Goal: Task Accomplishment & Management: Manage account settings

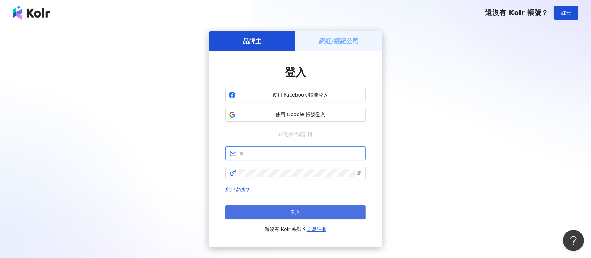
type input "**********"
click at [303, 212] on button "登入" at bounding box center [295, 212] width 140 height 14
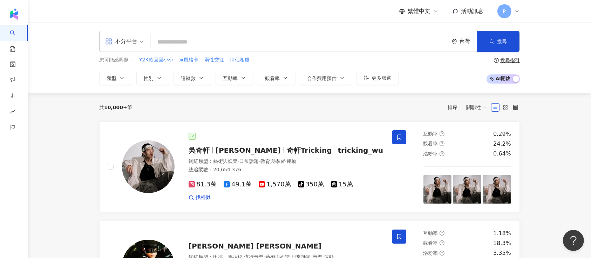
click at [351, 44] on input "search" at bounding box center [299, 41] width 292 height 13
drag, startPoint x: 351, startPoint y: 44, endPoint x: 348, endPoint y: 46, distance: 3.6
click at [348, 46] on input "search" at bounding box center [299, 41] width 292 height 13
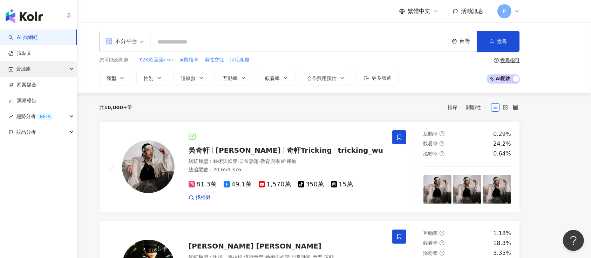
click at [18, 66] on span "資源庫" at bounding box center [23, 69] width 15 height 16
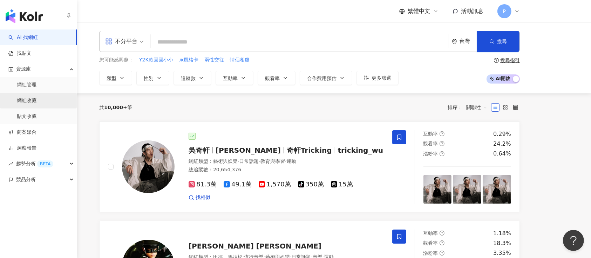
click at [22, 101] on link "網紅收藏" at bounding box center [27, 100] width 20 height 7
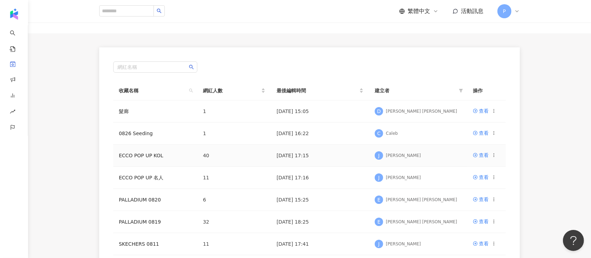
scroll to position [47, 0]
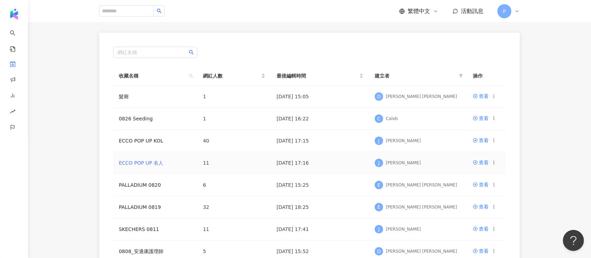
click at [156, 160] on link "ECCO POP UP 名人" at bounding box center [141, 163] width 44 height 6
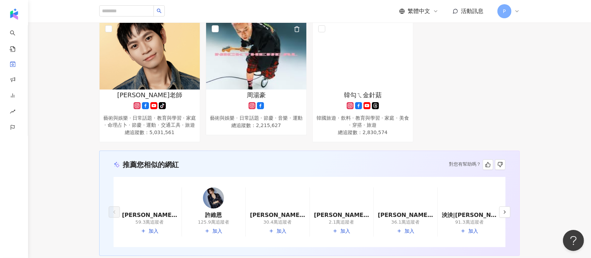
scroll to position [448, 0]
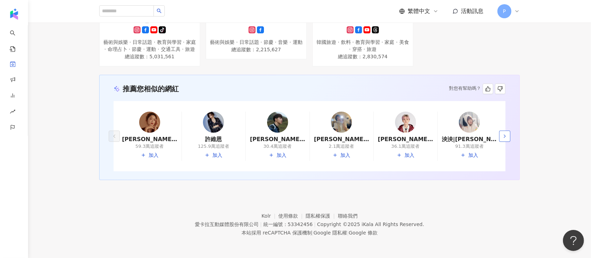
click at [501, 138] on button "button" at bounding box center [504, 135] width 11 height 11
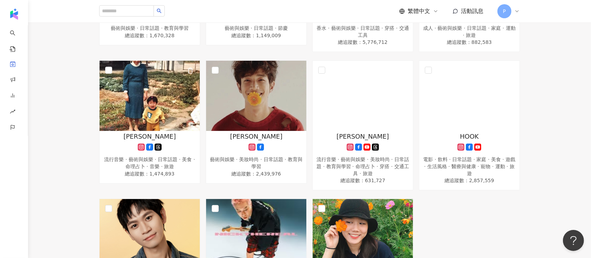
scroll to position [168, 0]
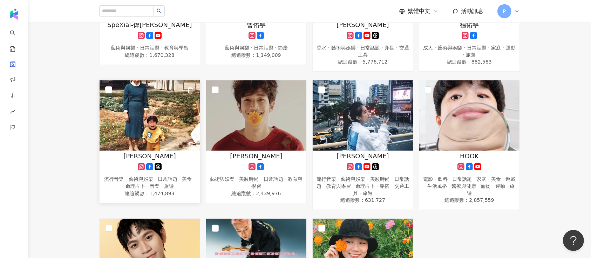
click at [189, 93] on span "button" at bounding box center [190, 89] width 6 height 7
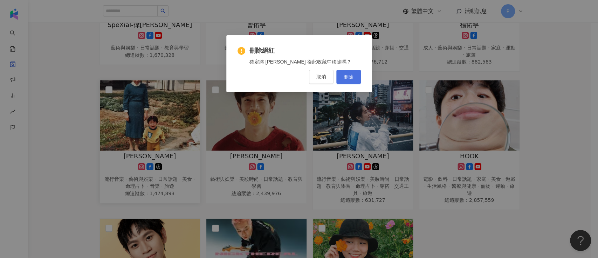
click at [352, 75] on span "刪除" at bounding box center [349, 77] width 10 height 6
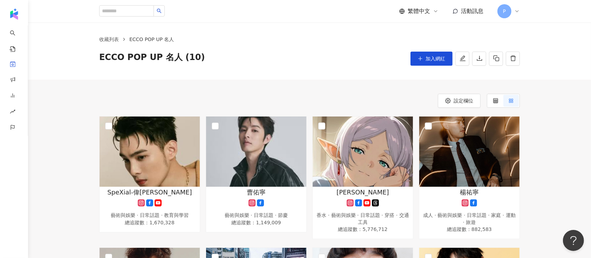
scroll to position [0, 0]
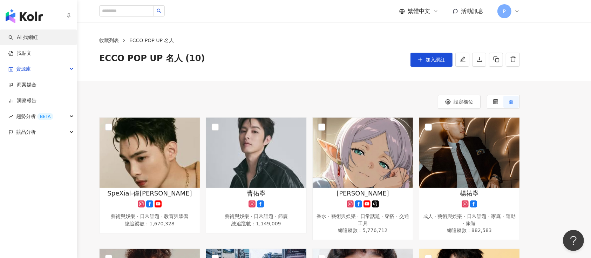
click at [16, 34] on link "AI 找網紅" at bounding box center [22, 37] width 29 height 7
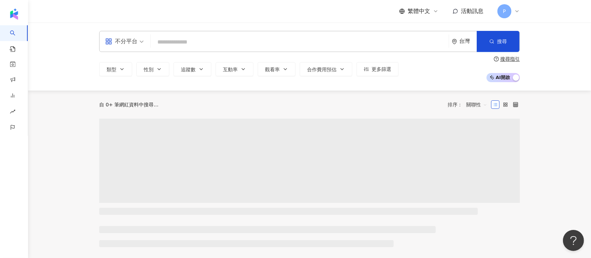
click at [161, 43] on input "search" at bounding box center [299, 41] width 292 height 13
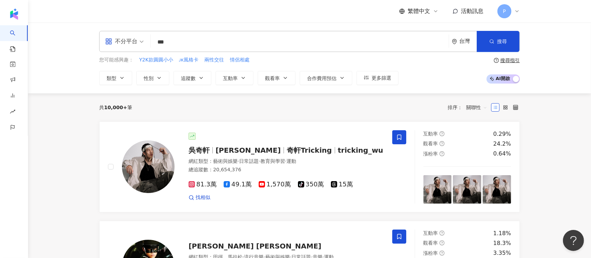
type input "***"
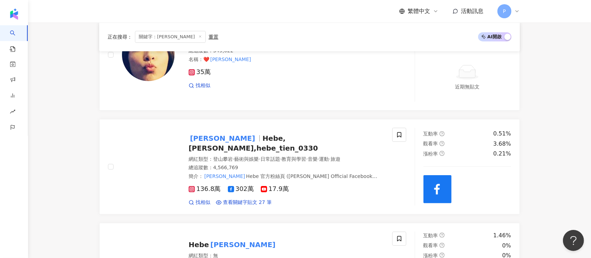
scroll to position [187, 0]
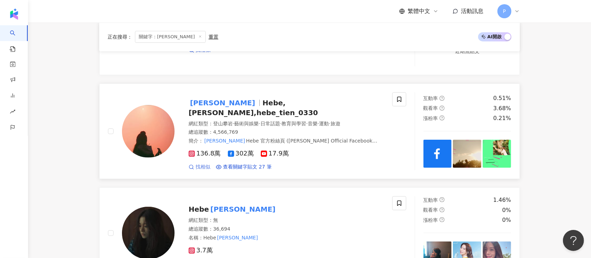
click at [196, 163] on span "找相似" at bounding box center [202, 166] width 15 height 7
click at [398, 97] on icon at bounding box center [399, 99] width 6 height 6
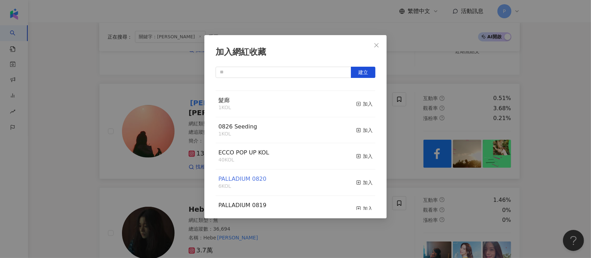
scroll to position [0, 0]
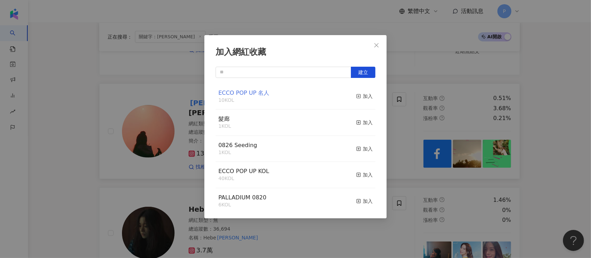
click at [255, 92] on span "ECCO POP UP 名人" at bounding box center [243, 92] width 51 height 7
click at [364, 97] on div "加入" at bounding box center [364, 96] width 16 height 8
click at [376, 46] on icon "close" at bounding box center [376, 45] width 6 height 6
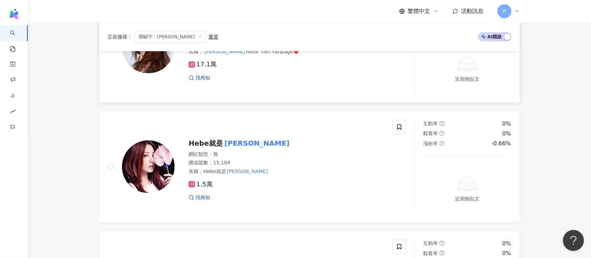
scroll to position [467, 0]
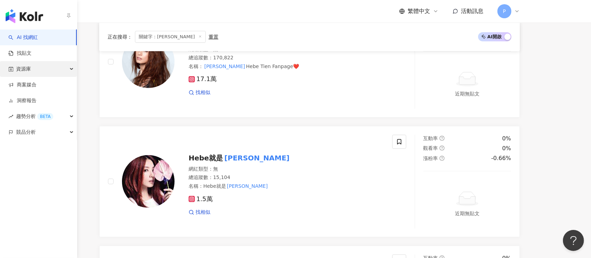
click at [27, 65] on span "資源庫" at bounding box center [23, 69] width 15 height 16
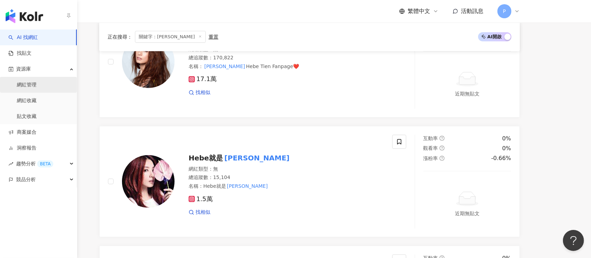
click at [36, 88] on link "網紅管理" at bounding box center [27, 84] width 20 height 7
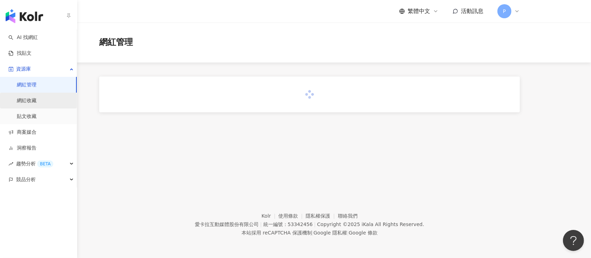
click at [36, 104] on link "網紅收藏" at bounding box center [27, 100] width 20 height 7
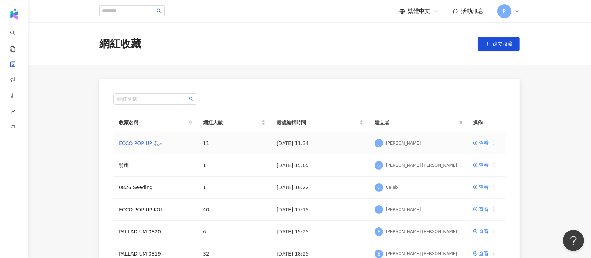
click at [137, 140] on link "ECCO POP UP 名人" at bounding box center [141, 143] width 44 height 6
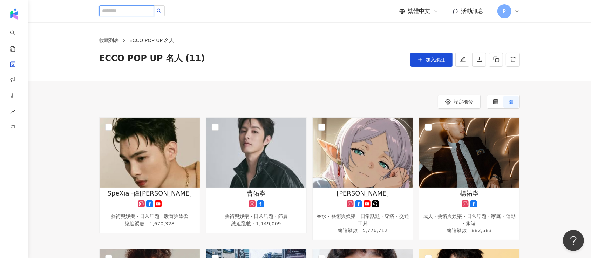
click at [153, 8] on input "search" at bounding box center [126, 10] width 55 height 11
type input "**"
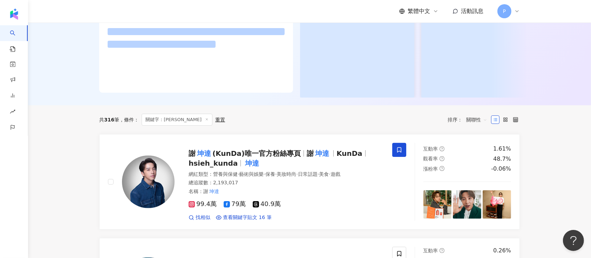
scroll to position [140, 0]
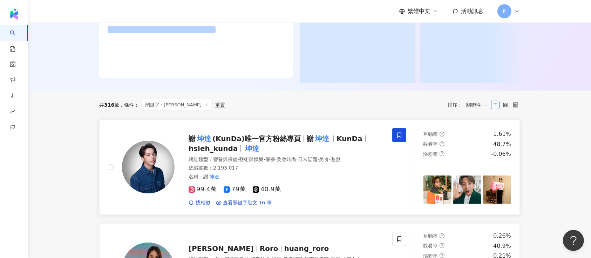
click at [398, 138] on icon at bounding box center [399, 135] width 6 height 6
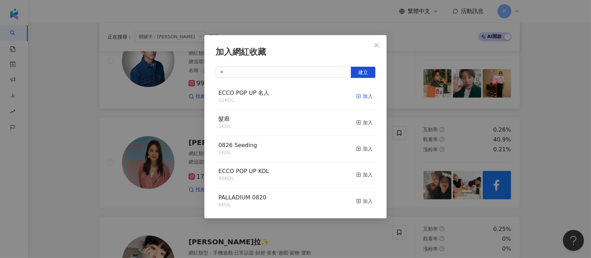
click at [356, 98] on icon "button" at bounding box center [358, 96] width 5 height 5
click at [136, 124] on div "加入網紅收藏 建立 ECCO POP UP 名人 12 KOL 已加入 髮廊 1 KOL 加入 0826 Seeding 1 KOL 加入 ECCO POP …" at bounding box center [295, 129] width 591 height 258
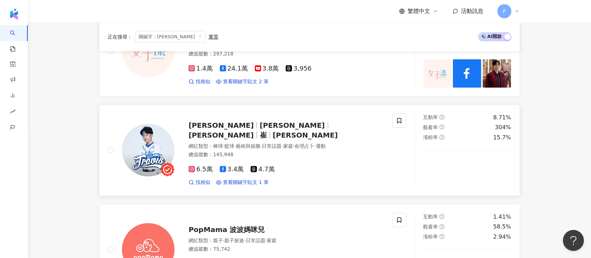
scroll to position [981, 0]
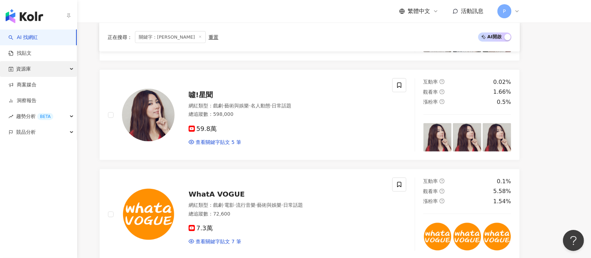
click at [43, 75] on div "資源庫" at bounding box center [38, 69] width 77 height 16
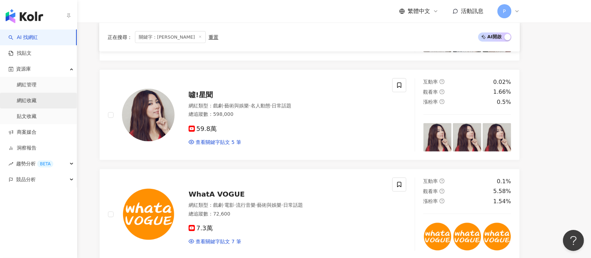
click at [36, 102] on link "網紅收藏" at bounding box center [27, 100] width 20 height 7
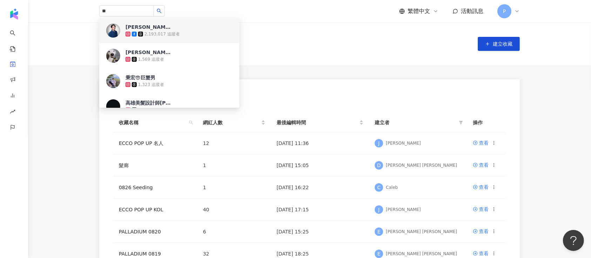
click at [334, 41] on div "網紅收藏 建立收藏" at bounding box center [309, 43] width 448 height 15
click at [335, 102] on div "網紅名稱" at bounding box center [309, 98] width 392 height 11
click at [306, 54] on div "網紅收藏 建立收藏" at bounding box center [309, 43] width 563 height 43
click at [154, 11] on input "**" at bounding box center [126, 10] width 55 height 11
type input "*"
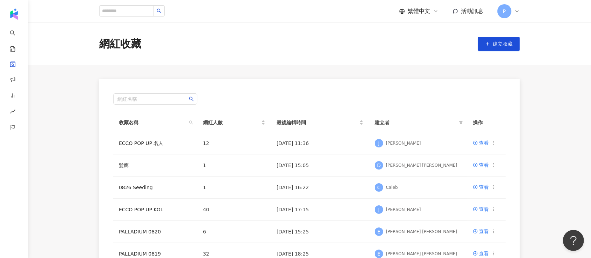
click at [306, 43] on div "網紅收藏 建立收藏" at bounding box center [309, 43] width 448 height 15
click at [153, 12] on input "search" at bounding box center [126, 10] width 55 height 11
click at [123, 14] on input "search" at bounding box center [126, 10] width 55 height 11
type input "**"
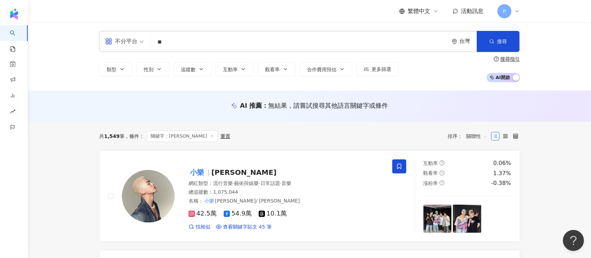
scroll to position [47, 0]
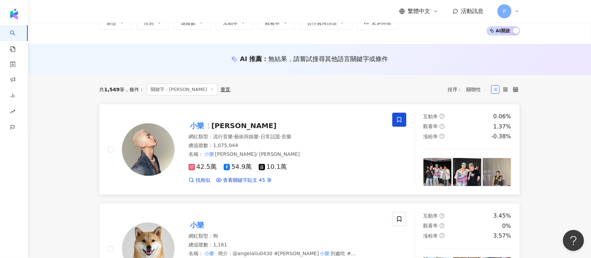
click at [398, 120] on icon at bounding box center [399, 119] width 4 height 5
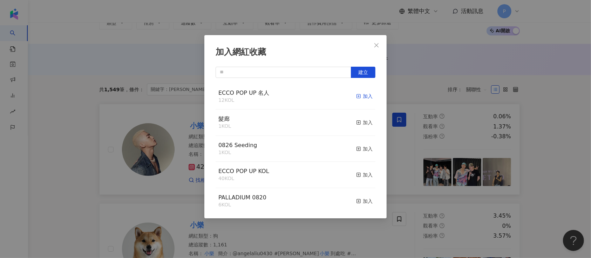
click at [363, 96] on div "加入" at bounding box center [364, 96] width 16 height 8
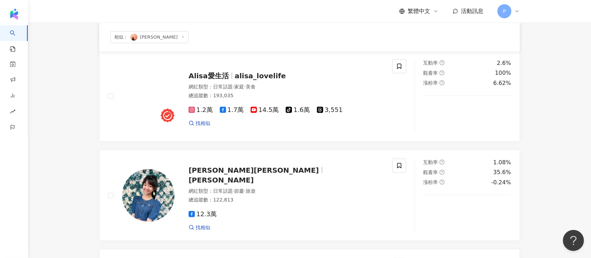
scroll to position [561, 0]
